Goal: Information Seeking & Learning: Learn about a topic

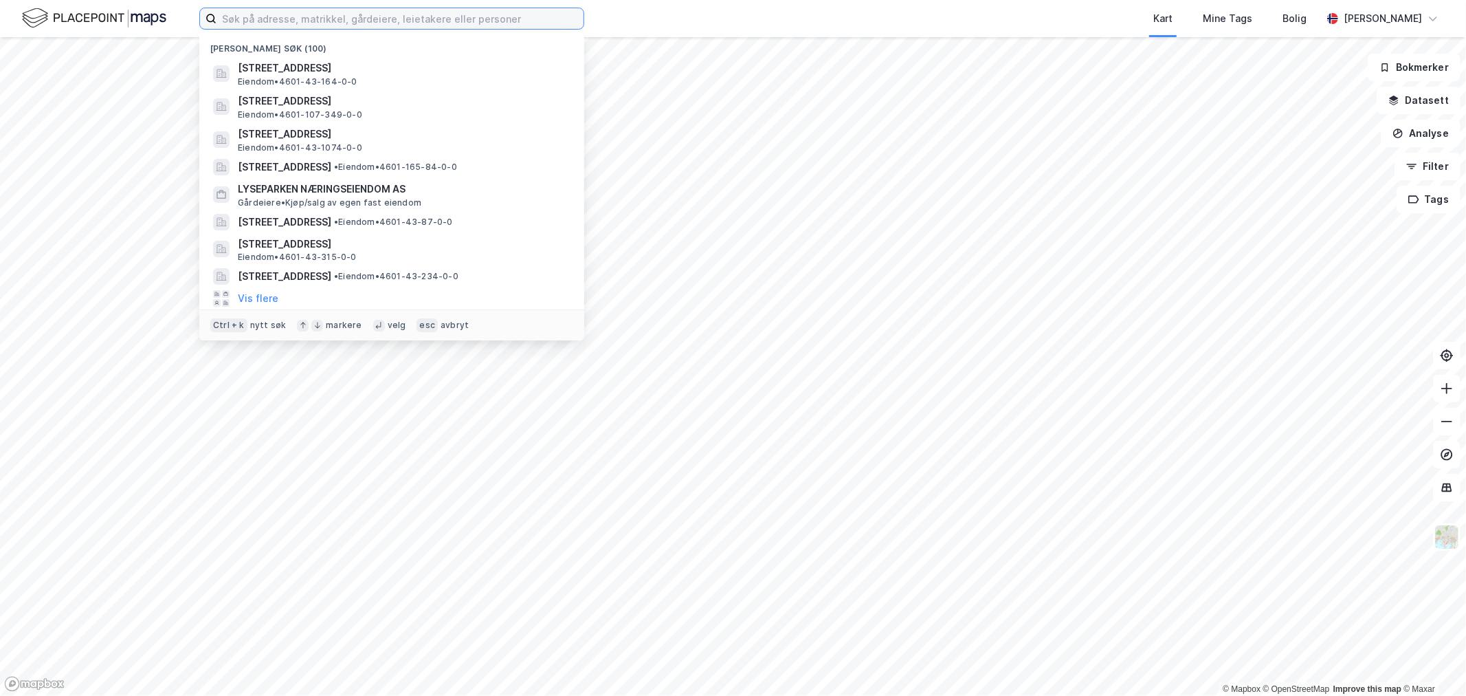
click at [454, 21] on input at bounding box center [399, 18] width 367 height 21
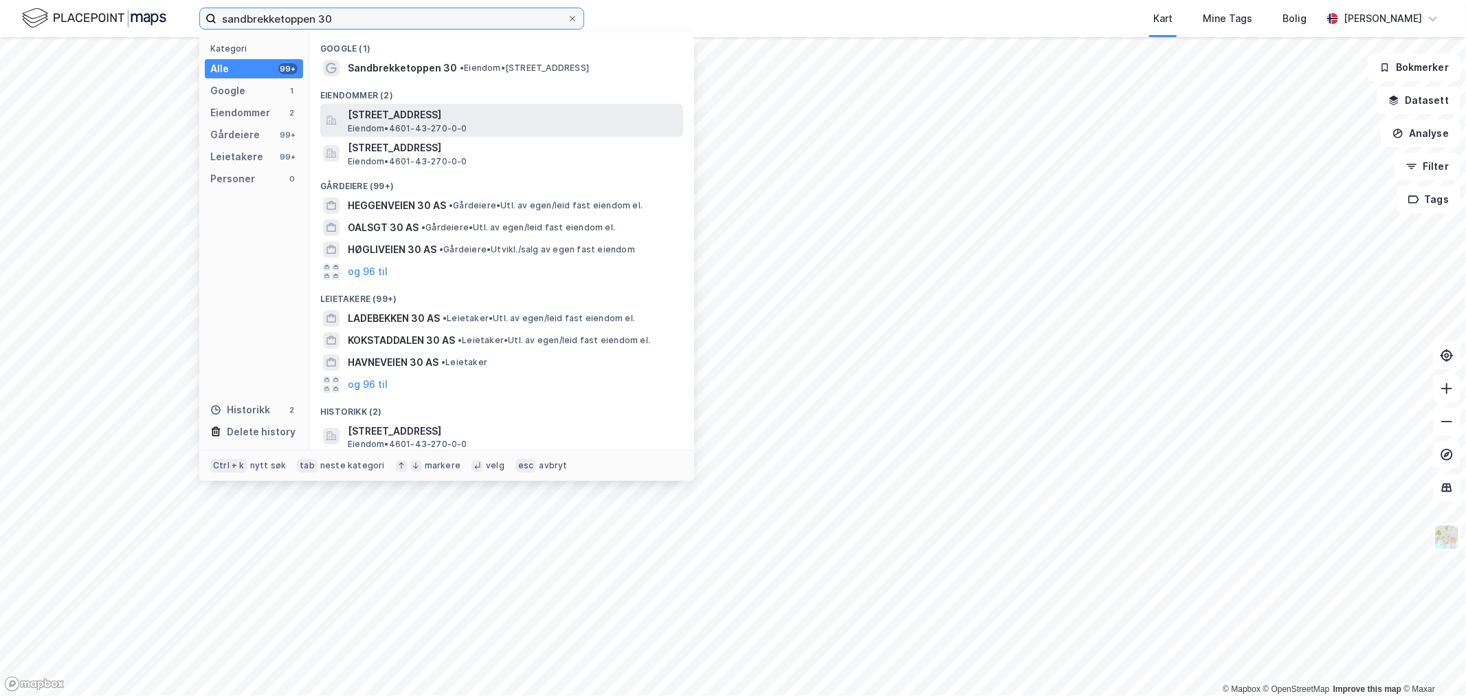
type input "sandbrekketoppen 30"
click at [438, 115] on span "[STREET_ADDRESS]" at bounding box center [513, 115] width 330 height 16
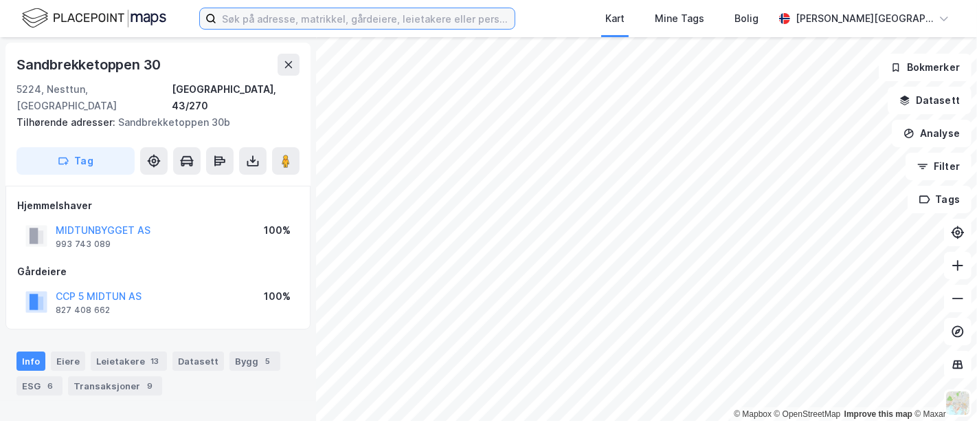
click at [251, 16] on input at bounding box center [365, 18] width 298 height 21
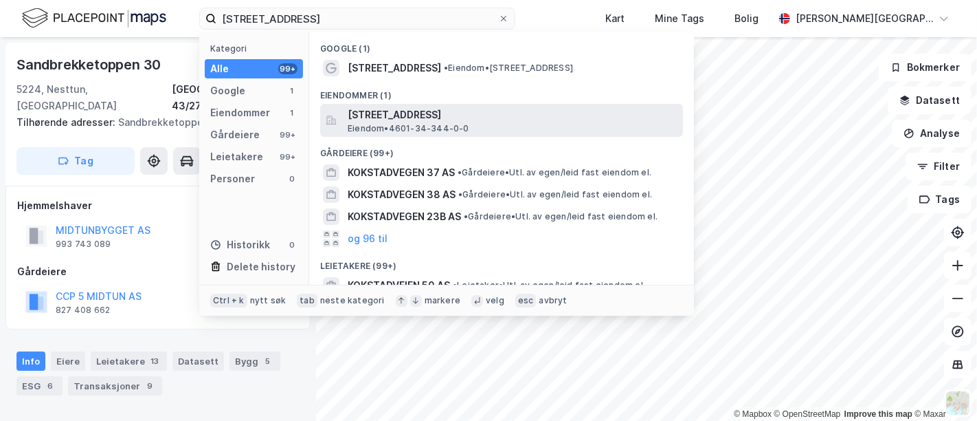
click at [402, 123] on span "Eiendom • 4601-34-344-0-0" at bounding box center [409, 128] width 122 height 11
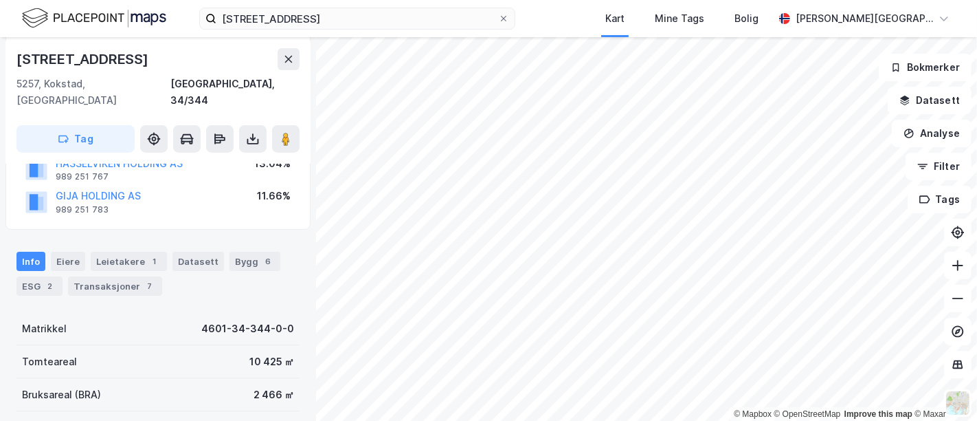
scroll to position [153, 0]
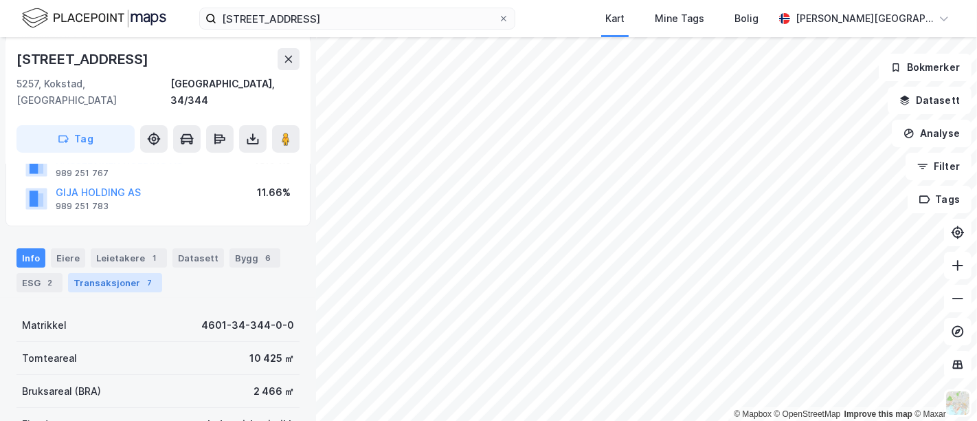
click at [133, 273] on div "Transaksjoner 7" at bounding box center [115, 282] width 94 height 19
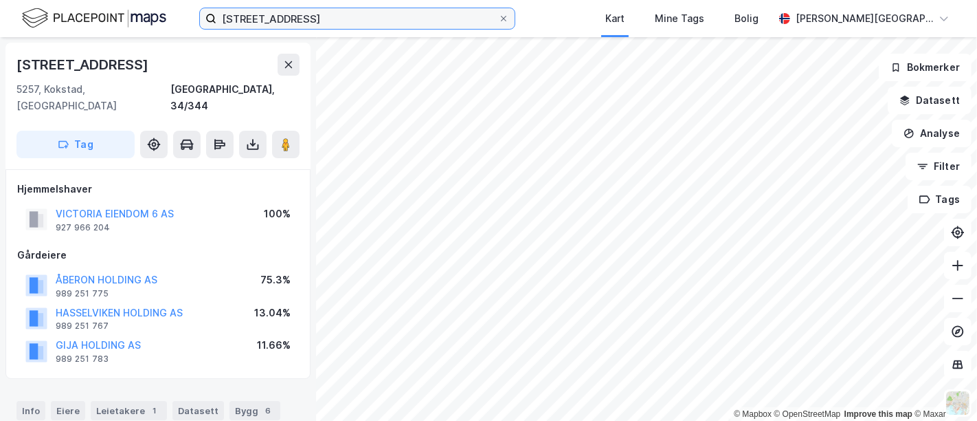
click at [271, 21] on input "[STREET_ADDRESS]" at bounding box center [357, 18] width 282 height 21
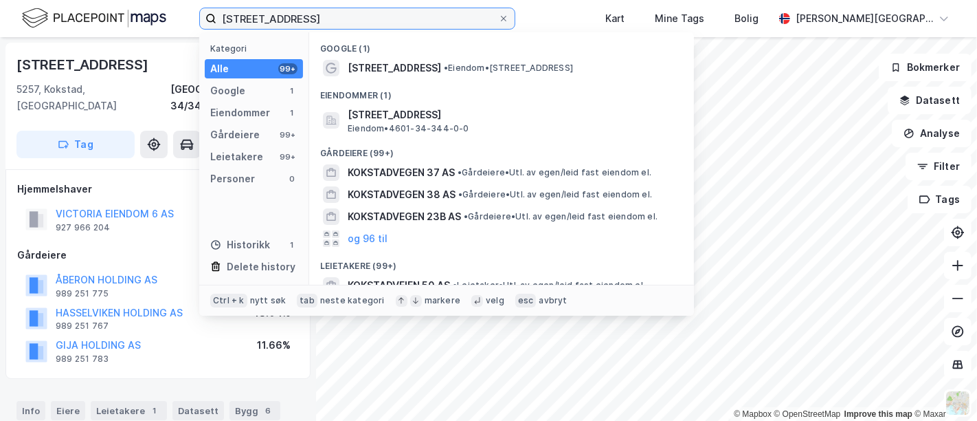
click at [271, 21] on input "[STREET_ADDRESS]" at bounding box center [357, 18] width 282 height 21
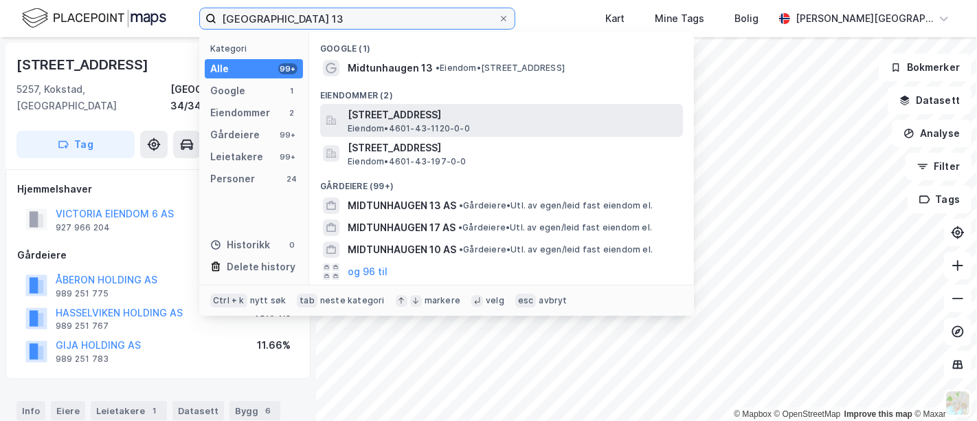
type input "[GEOGRAPHIC_DATA] 13"
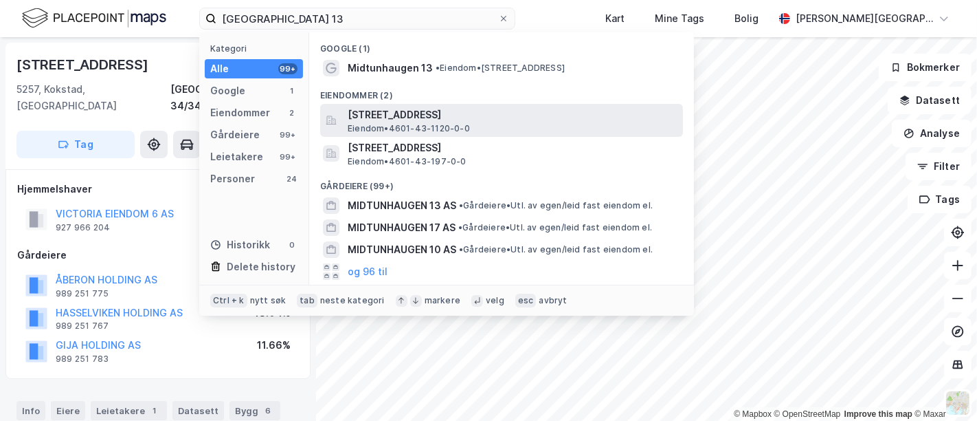
click at [392, 117] on span "[STREET_ADDRESS]" at bounding box center [513, 115] width 330 height 16
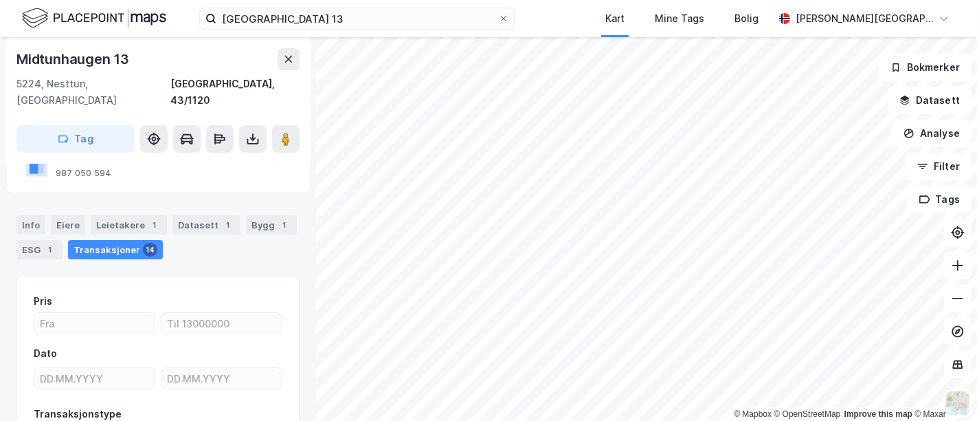
scroll to position [76, 0]
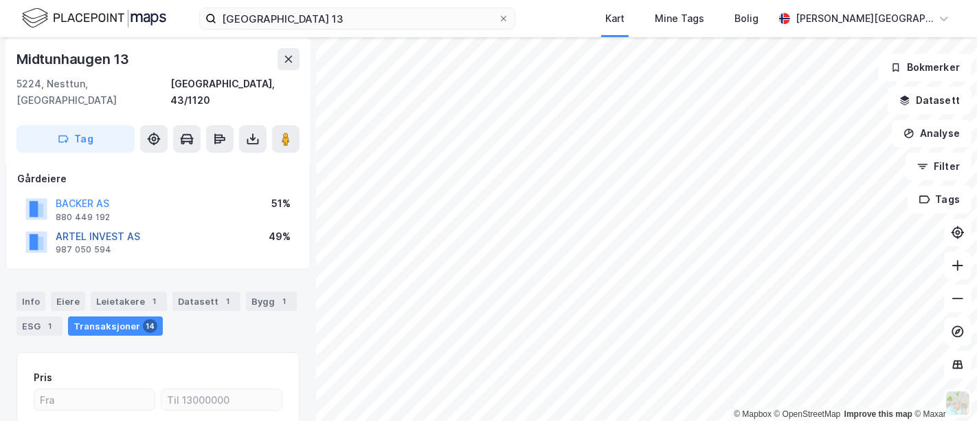
click at [0, 0] on button "ARTEL INVEST AS" at bounding box center [0, 0] width 0 height 0
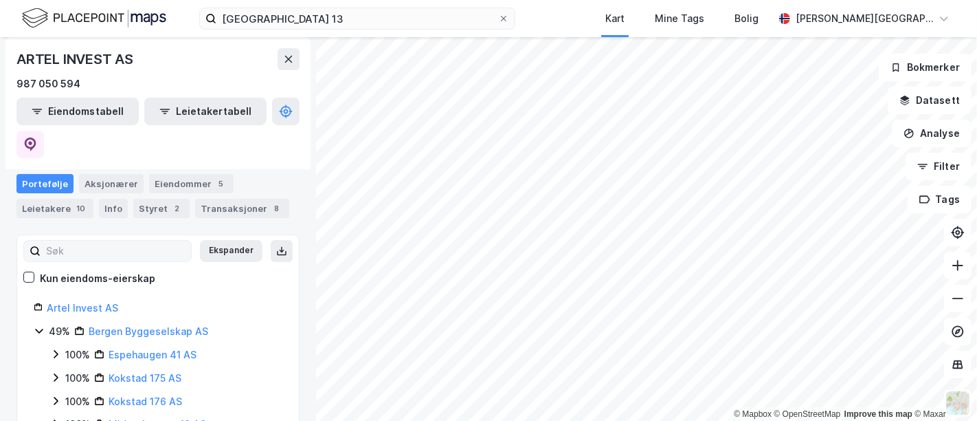
scroll to position [151, 0]
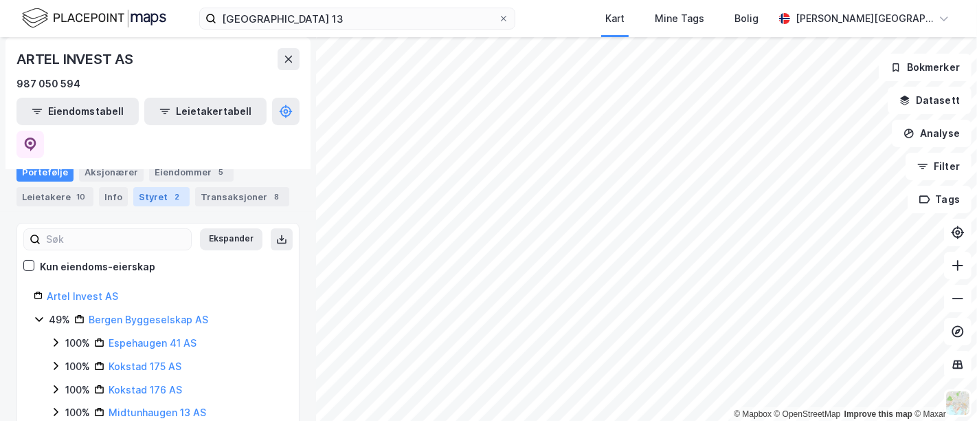
click at [153, 189] on div "Styret 2" at bounding box center [161, 196] width 56 height 19
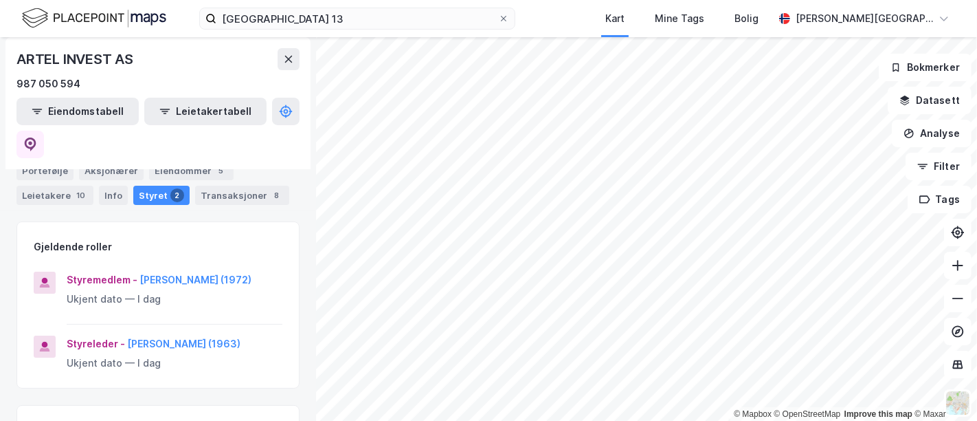
scroll to position [76, 0]
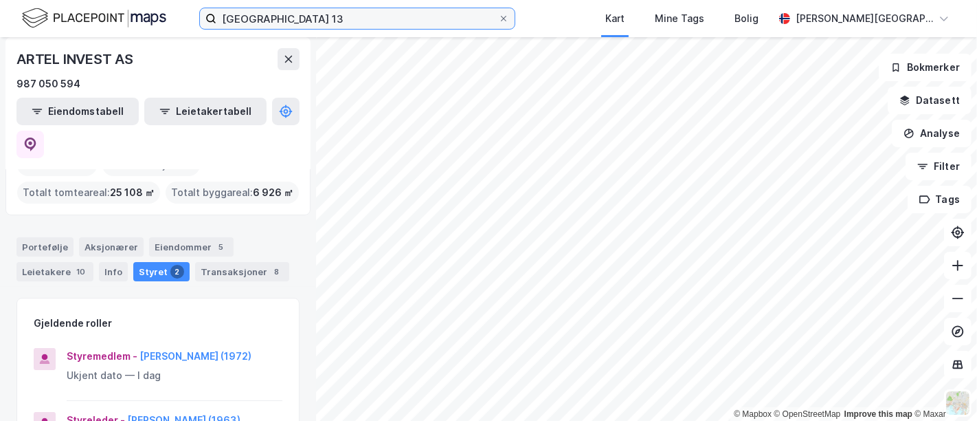
click at [347, 23] on input "[GEOGRAPHIC_DATA] 13" at bounding box center [357, 18] width 282 height 21
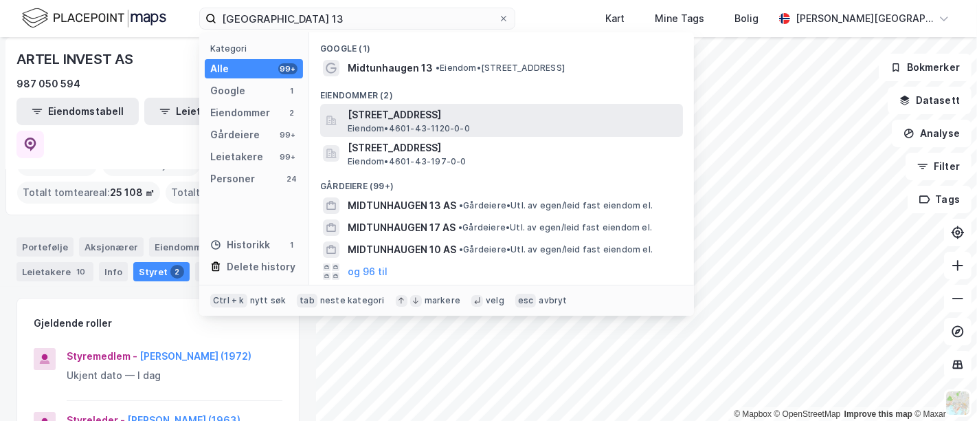
click at [392, 119] on span "[STREET_ADDRESS]" at bounding box center [513, 115] width 330 height 16
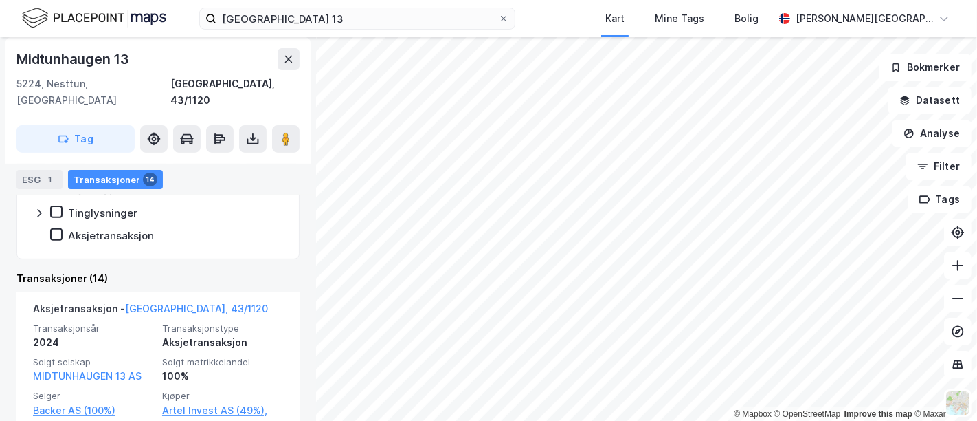
scroll to position [399, 0]
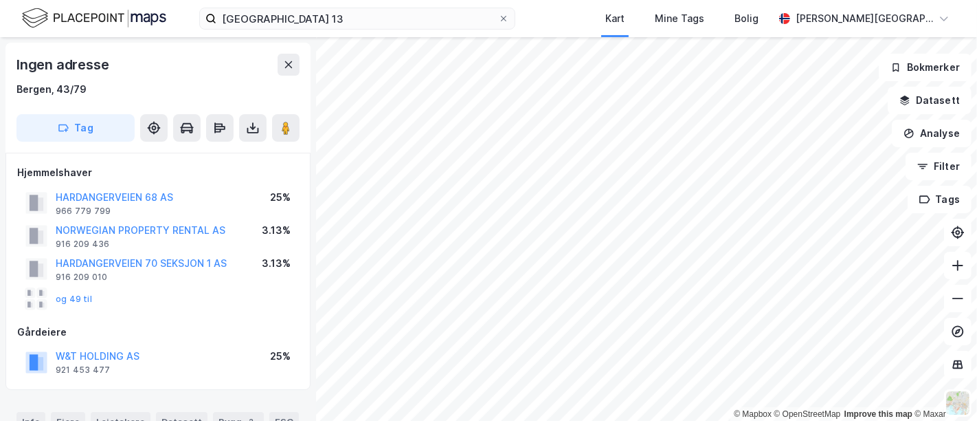
scroll to position [307, 0]
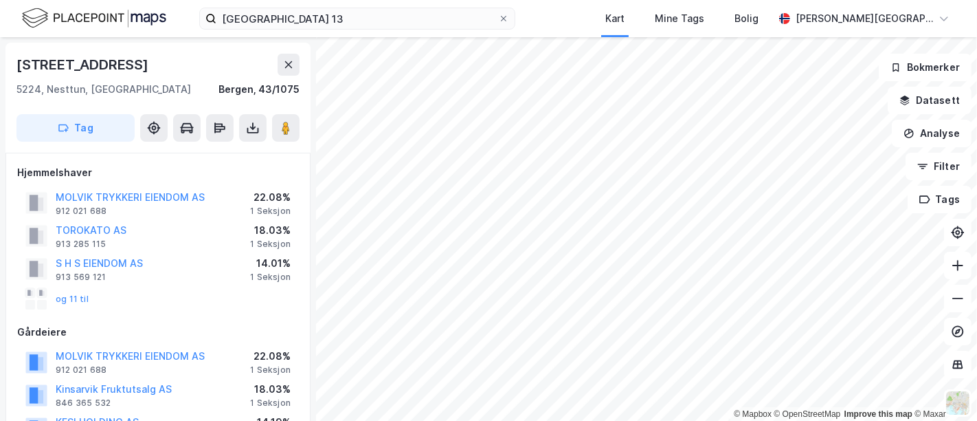
scroll to position [307, 0]
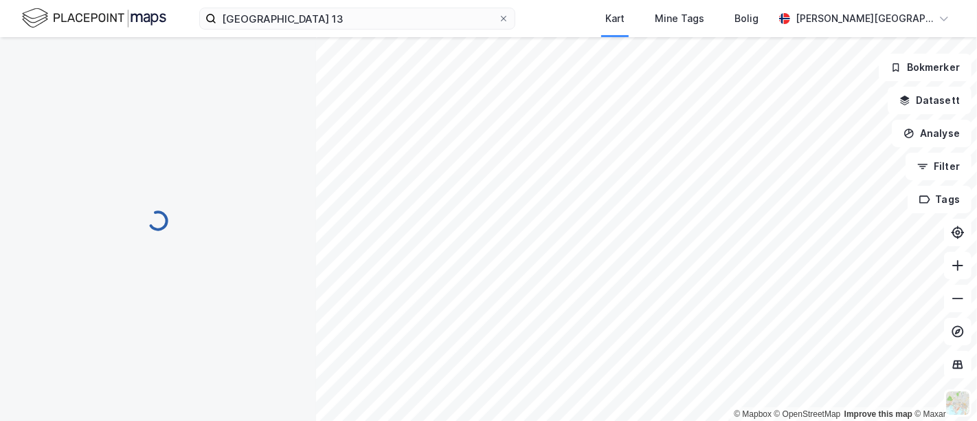
scroll to position [307, 0]
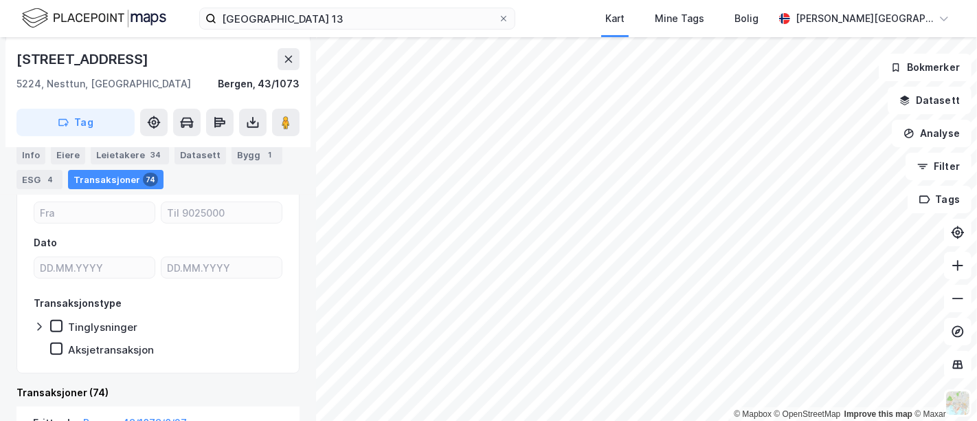
scroll to position [214, 0]
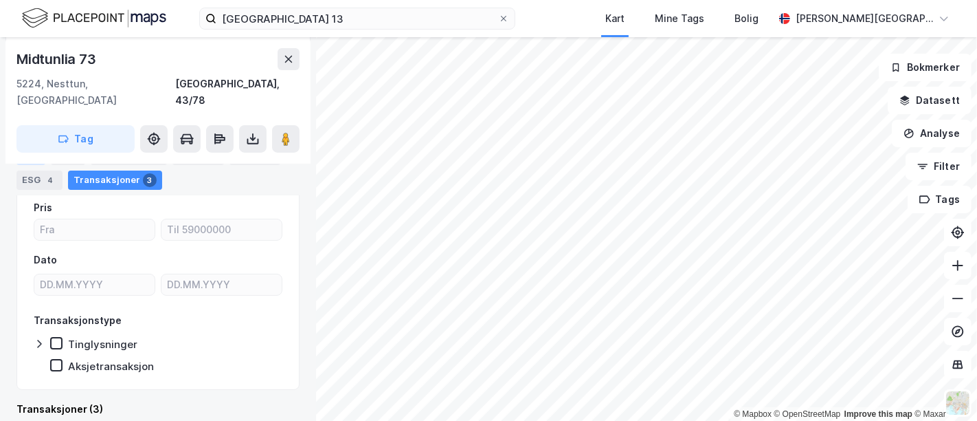
click at [37, 153] on div "Info" at bounding box center [30, 154] width 29 height 19
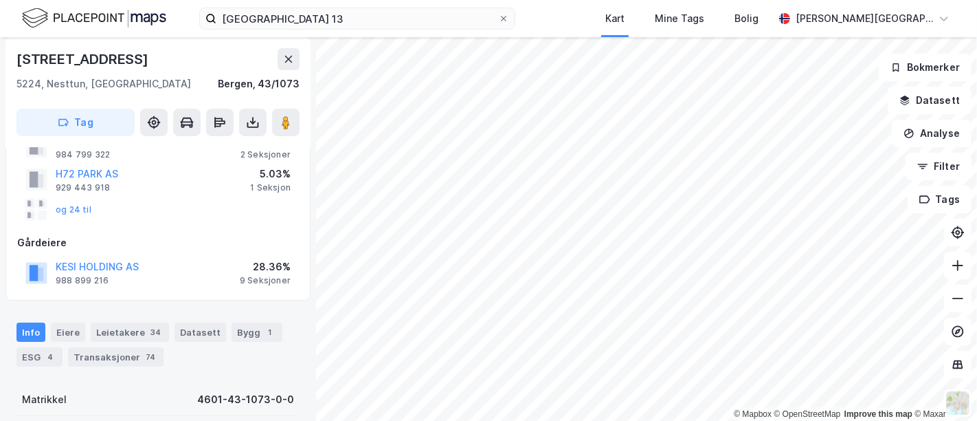
scroll to position [153, 0]
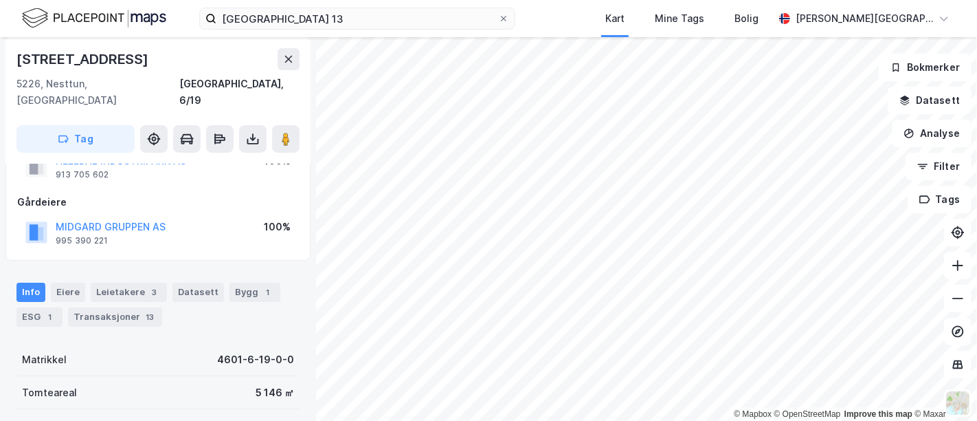
scroll to position [76, 0]
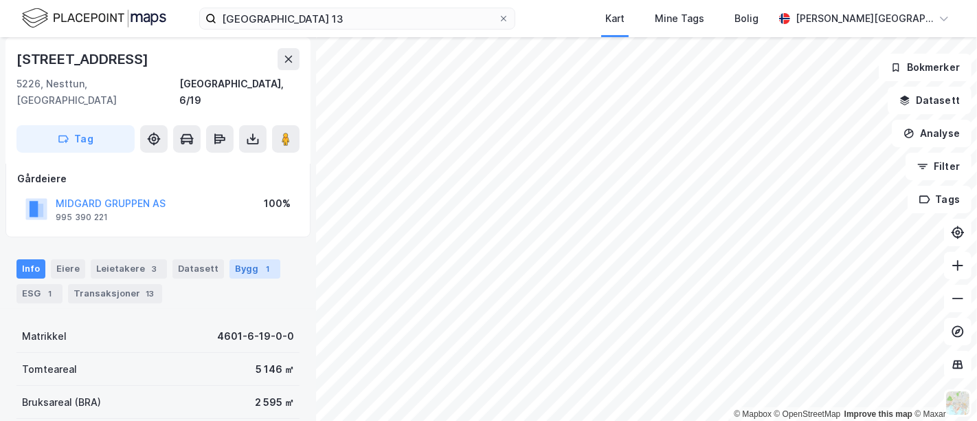
click at [230, 259] on div "Bygg 1" at bounding box center [255, 268] width 51 height 19
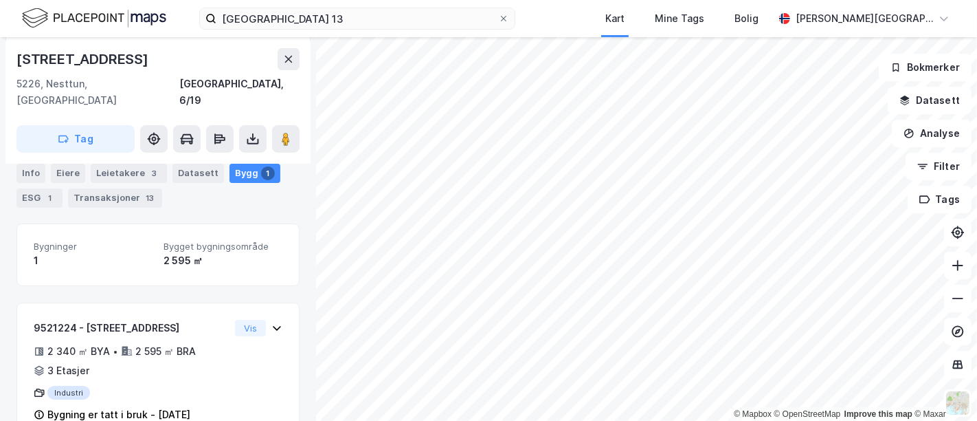
scroll to position [190, 0]
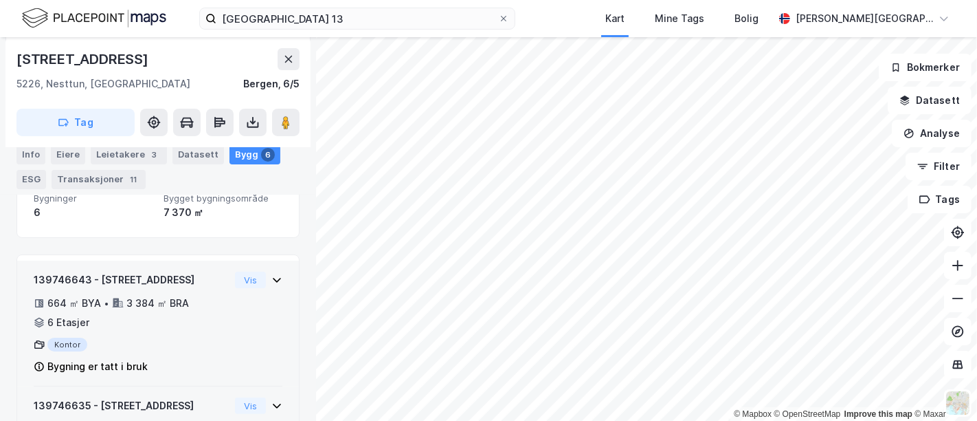
scroll to position [190, 0]
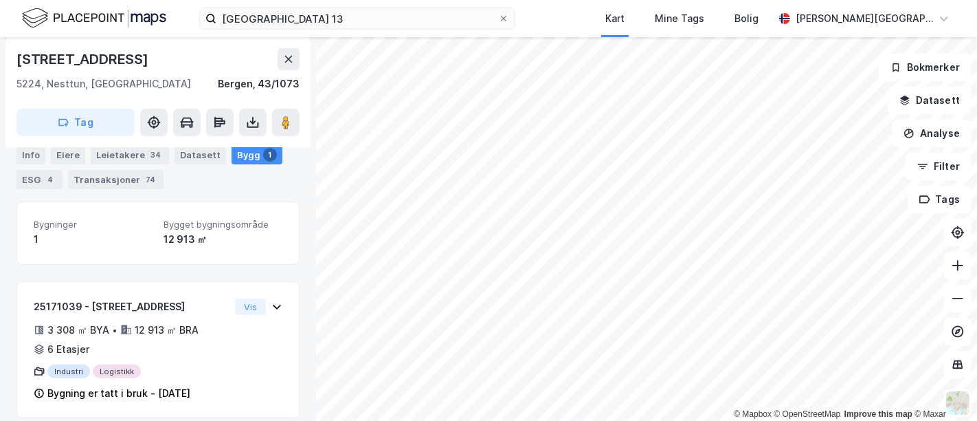
scroll to position [282, 0]
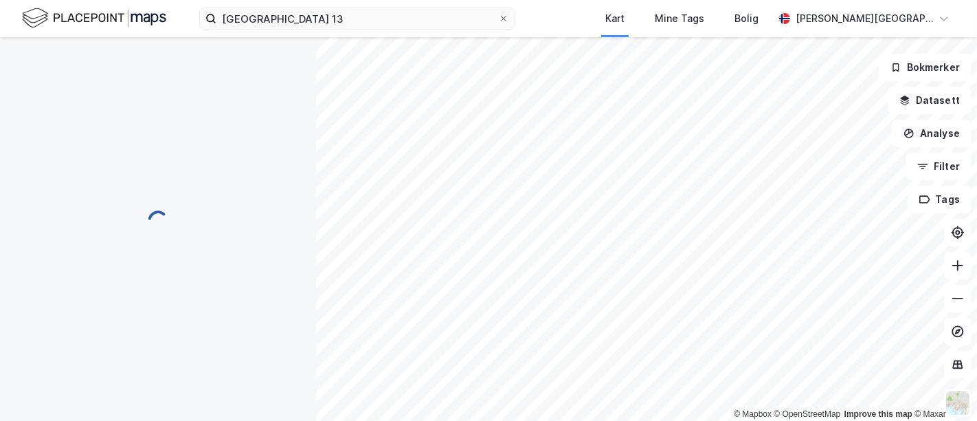
scroll to position [282, 0]
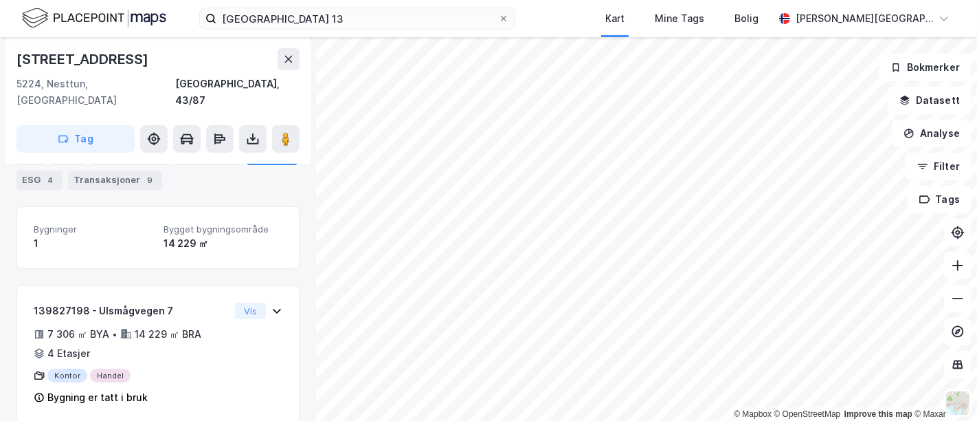
scroll to position [190, 0]
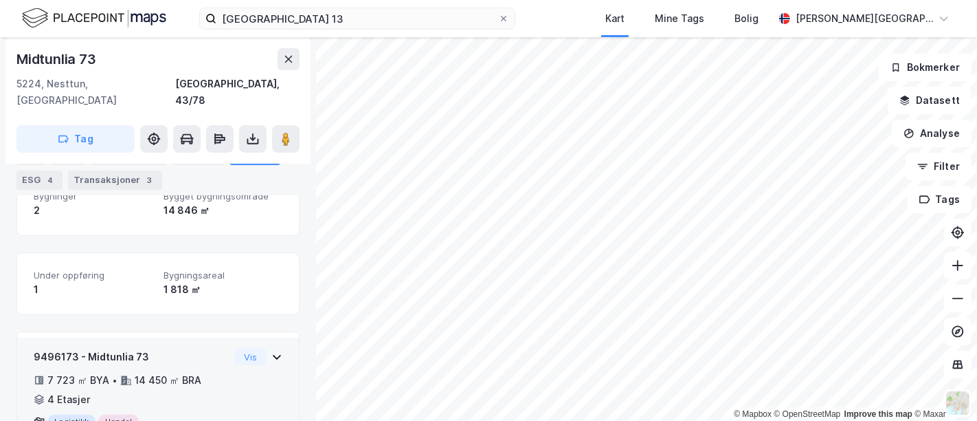
scroll to position [266, 0]
